Goal: Complete application form: Complete application form

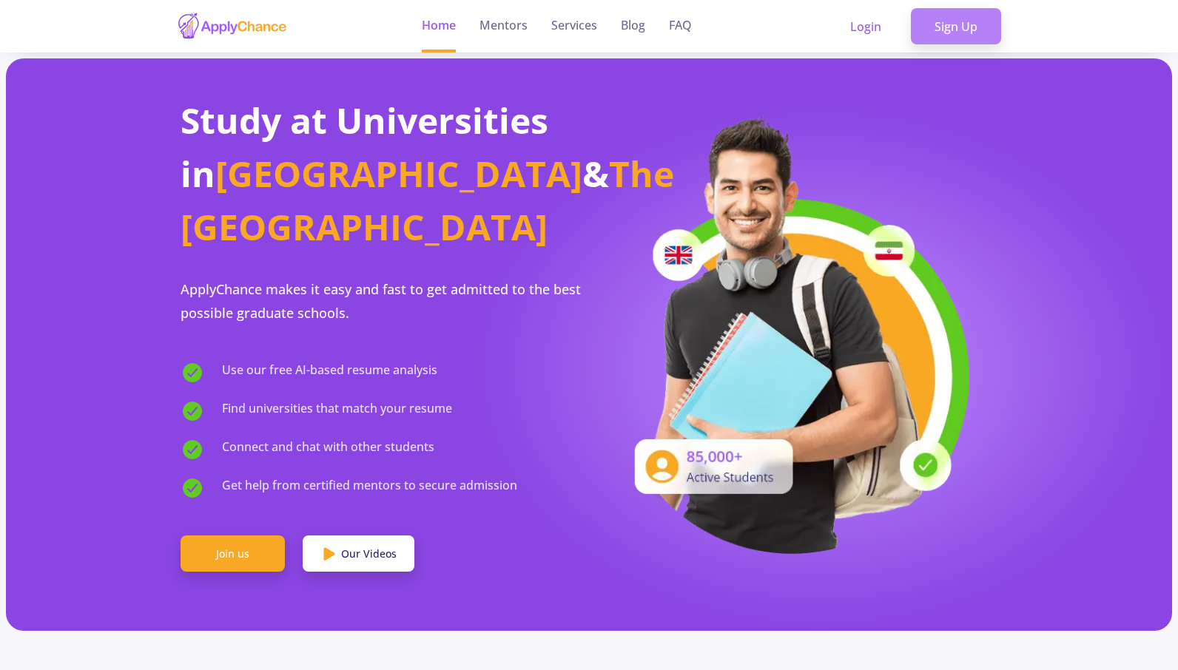
click at [937, 27] on link "Sign Up" at bounding box center [956, 26] width 90 height 37
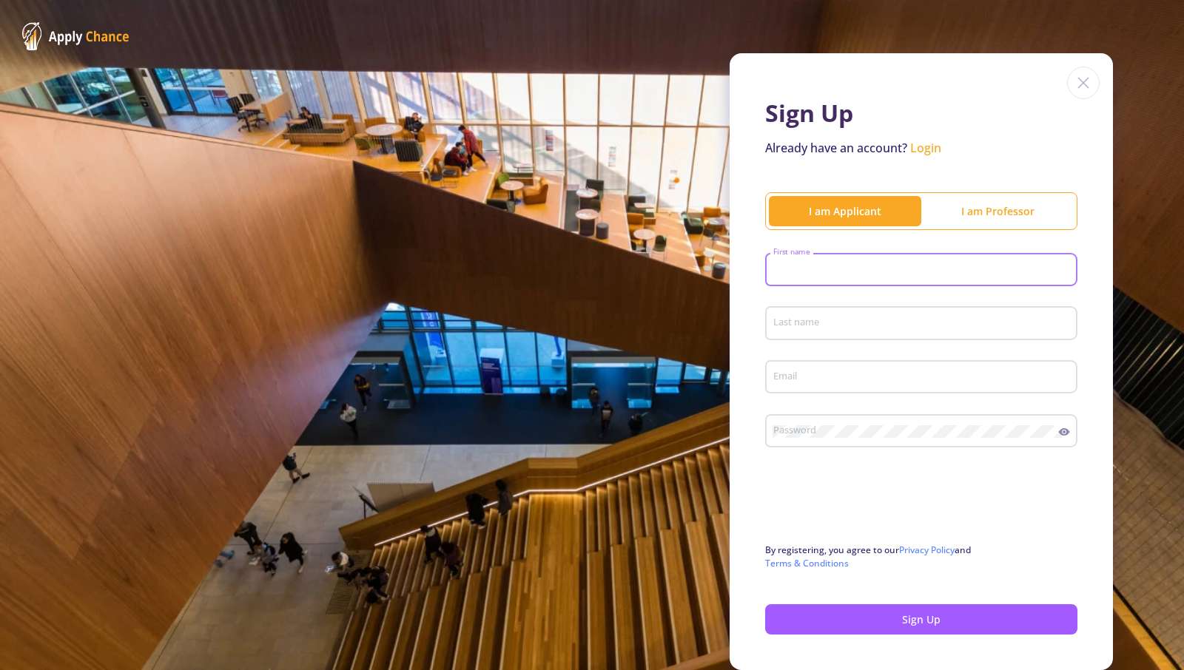
click at [952, 266] on input "First name" at bounding box center [923, 270] width 302 height 13
type input "mahsa"
click at [932, 326] on input "Last name" at bounding box center [923, 323] width 302 height 13
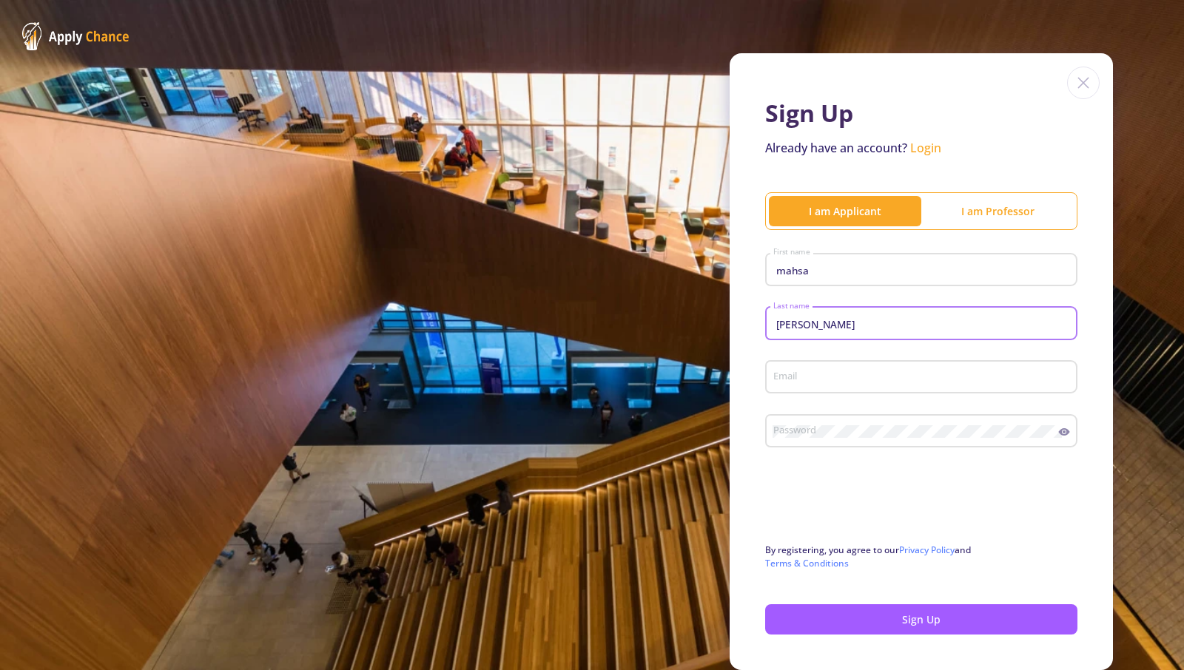
type input "[PERSON_NAME]"
click at [898, 377] on input "Email" at bounding box center [923, 377] width 302 height 13
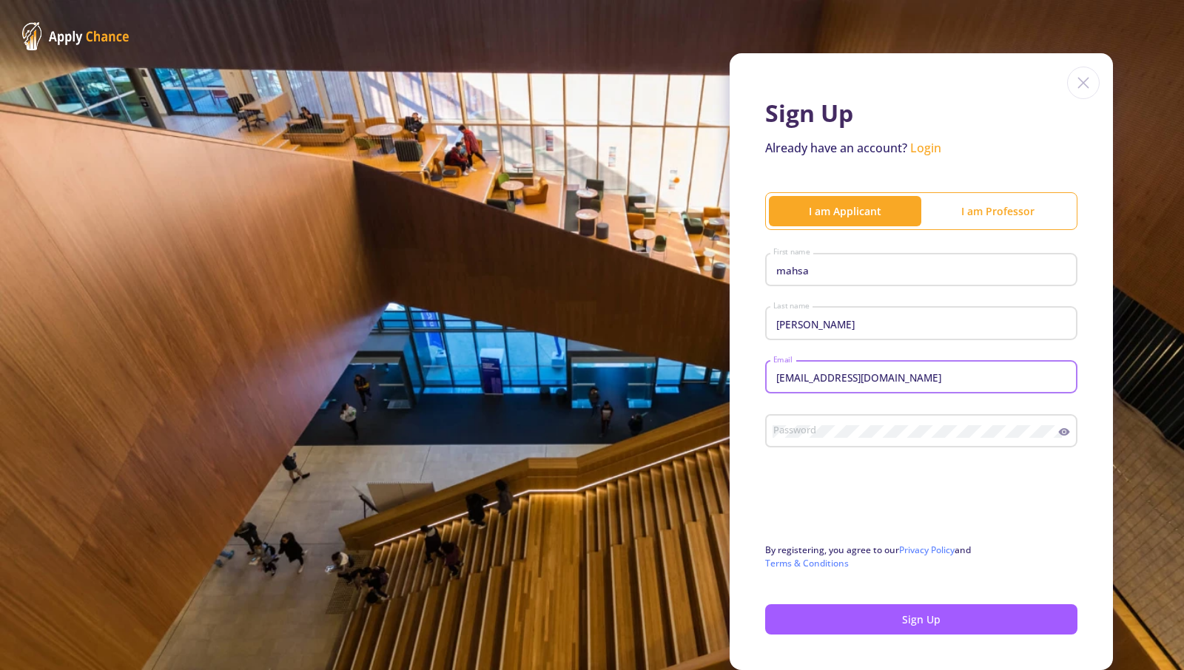
type input "[EMAIL_ADDRESS][DOMAIN_NAME]"
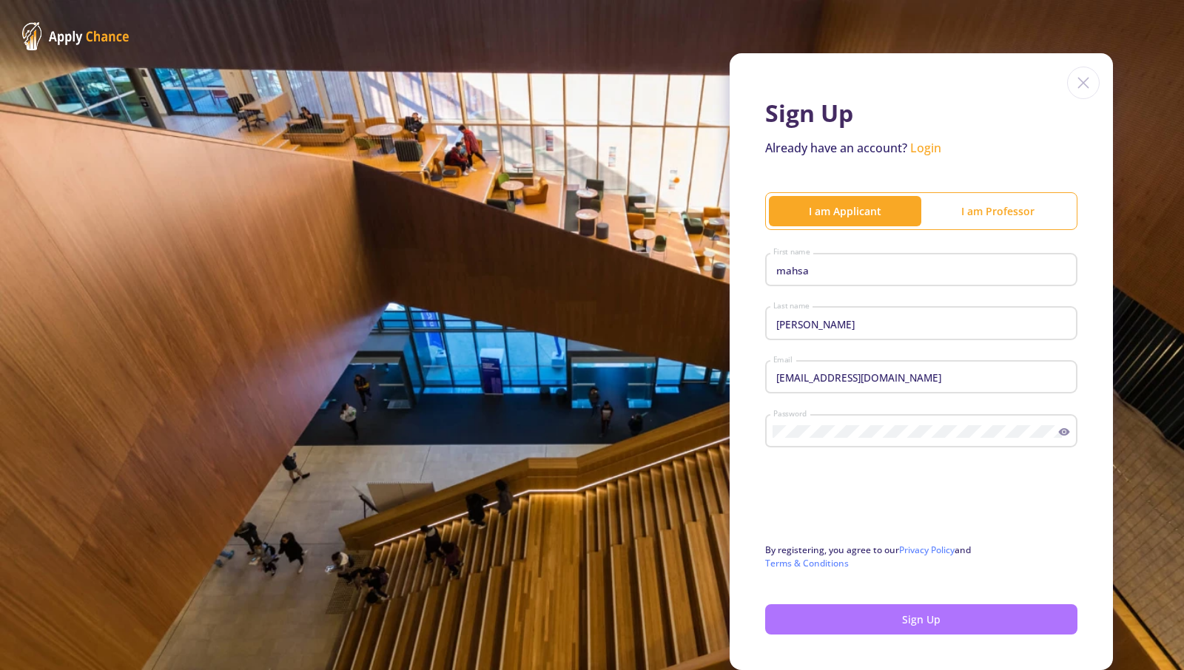
click at [814, 616] on button "Sign Up" at bounding box center [921, 620] width 312 height 30
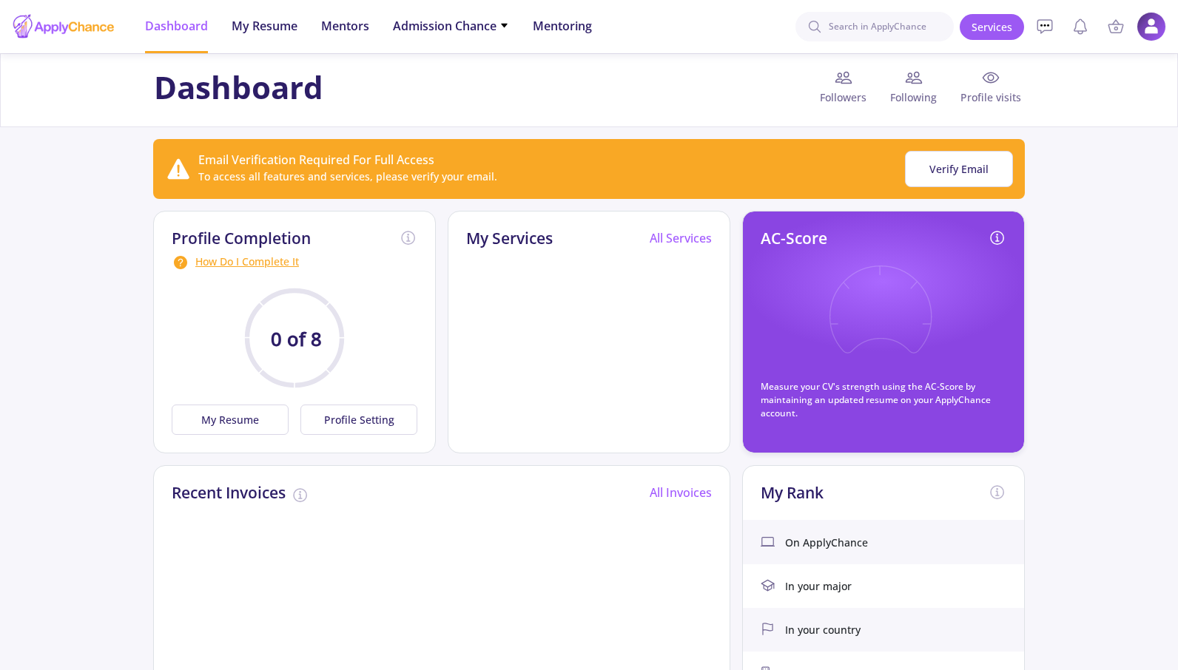
click at [1176, 315] on app-applicant-dashboard "Dashboard Followers Following Profile visits Email Verification Required For Fu…" at bounding box center [589, 512] width 1178 height 918
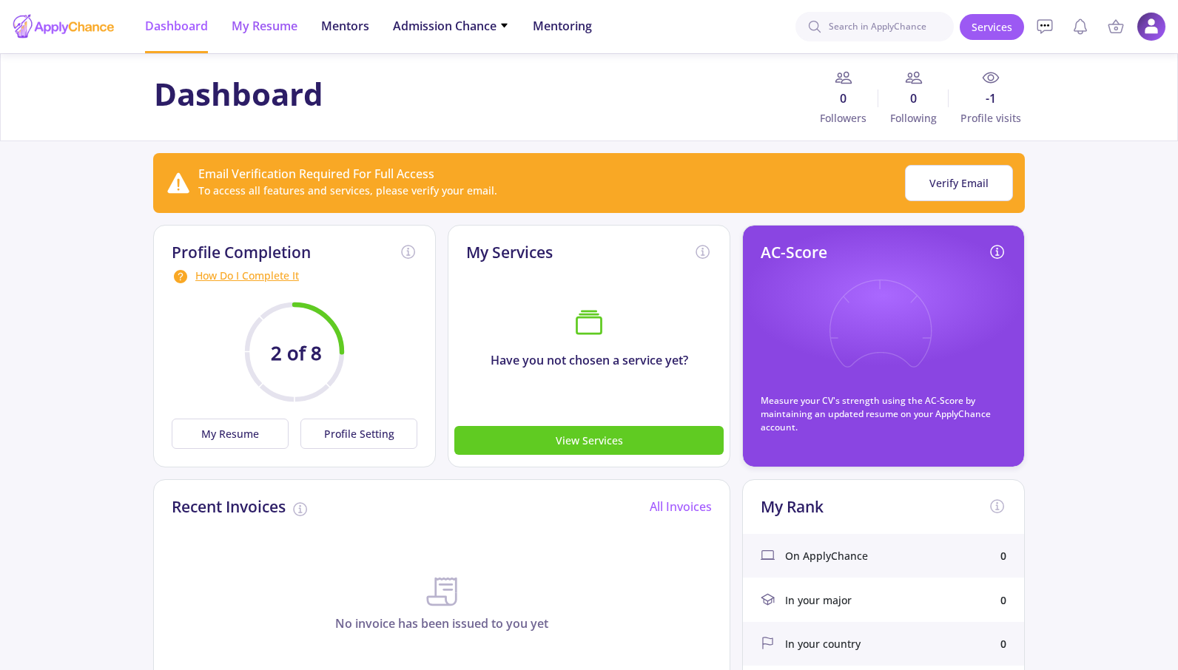
click at [246, 24] on span "My Resume" at bounding box center [265, 26] width 66 height 18
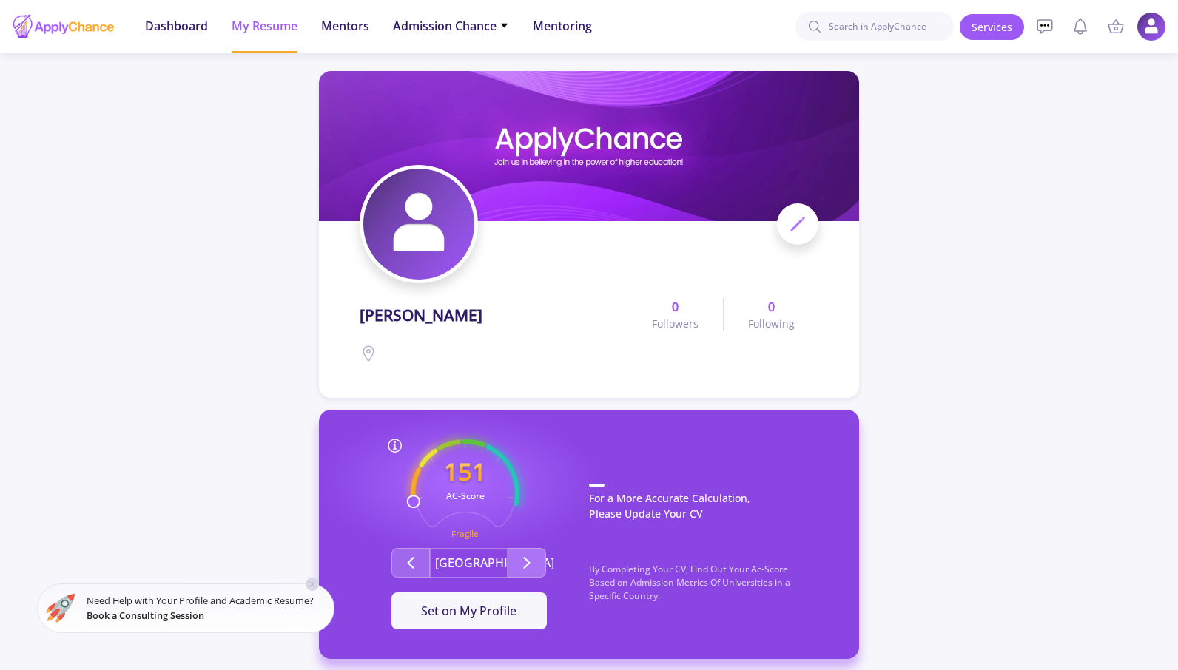
click at [527, 568] on icon "Second group" at bounding box center [527, 563] width 18 height 18
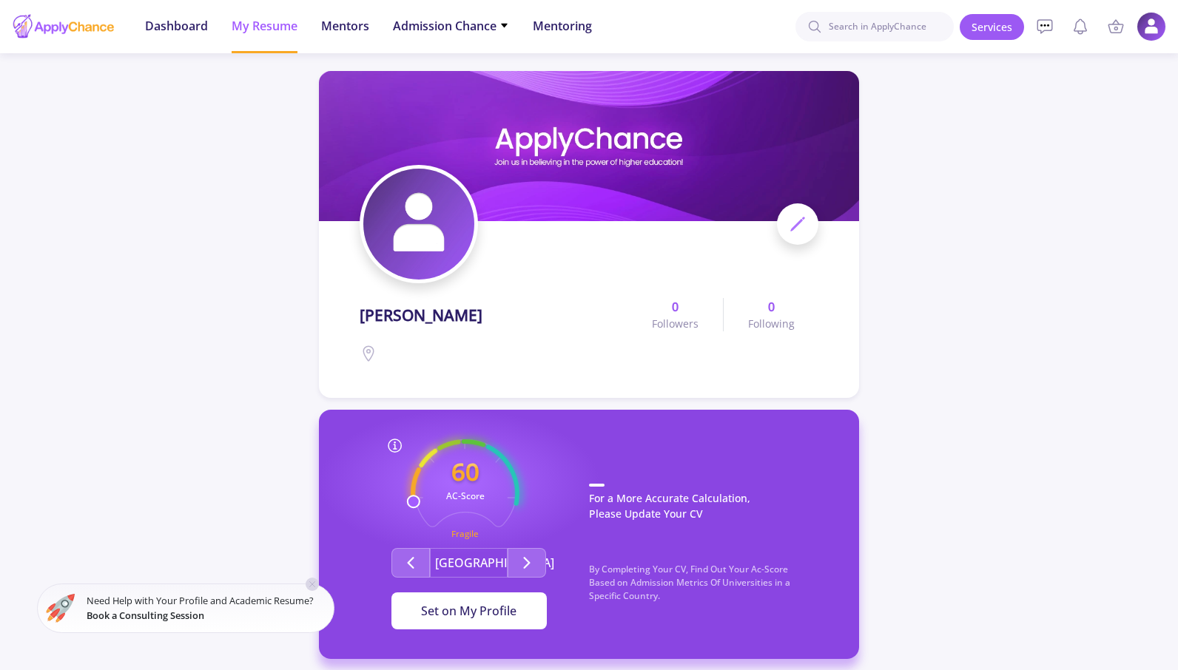
click at [530, 605] on button "Set on My Profile" at bounding box center [468, 611] width 155 height 37
